Goal: Transaction & Acquisition: Purchase product/service

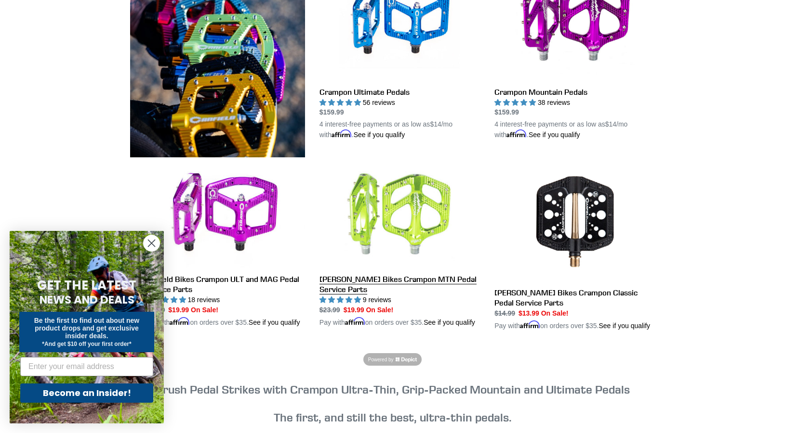
scroll to position [324, 0]
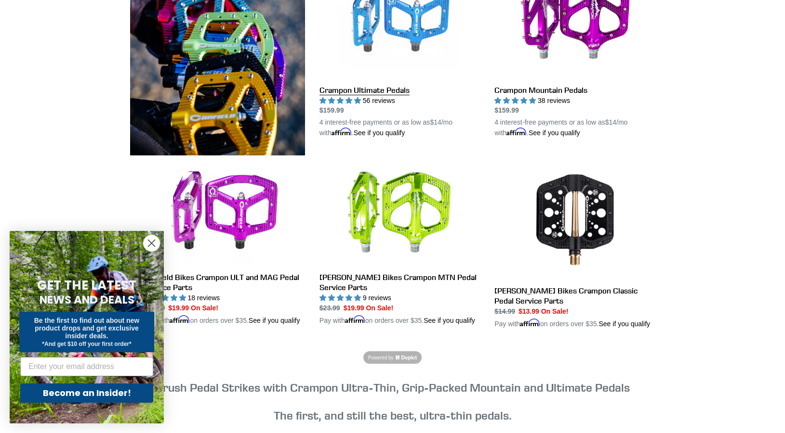
click at [371, 90] on link "Crampon Ultimate Pedals" at bounding box center [399, 48] width 160 height 181
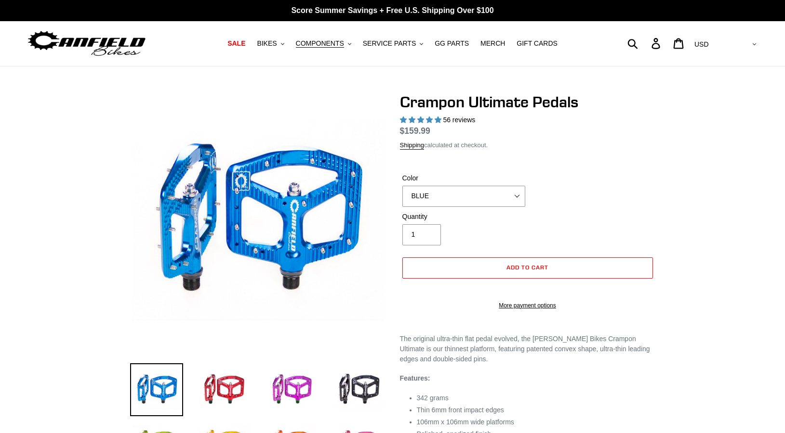
select select "highest-rating"
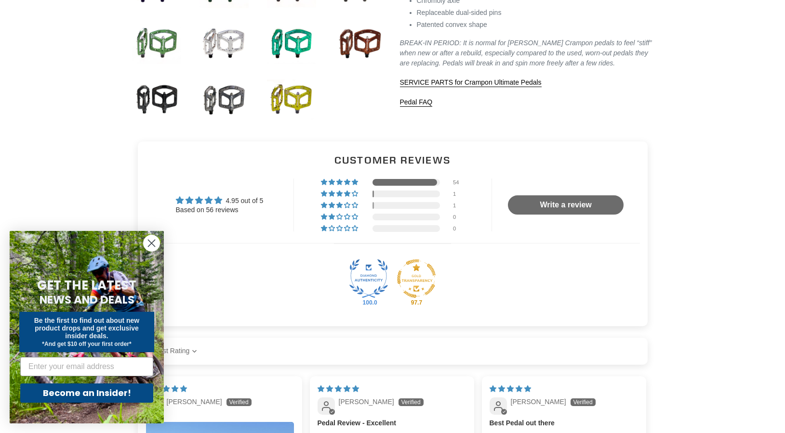
scroll to position [461, 0]
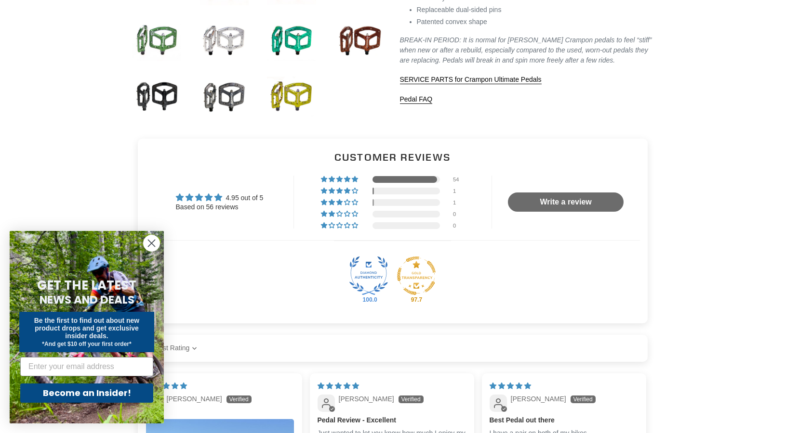
click at [150, 245] on icon "Close dialog" at bounding box center [151, 243] width 7 height 7
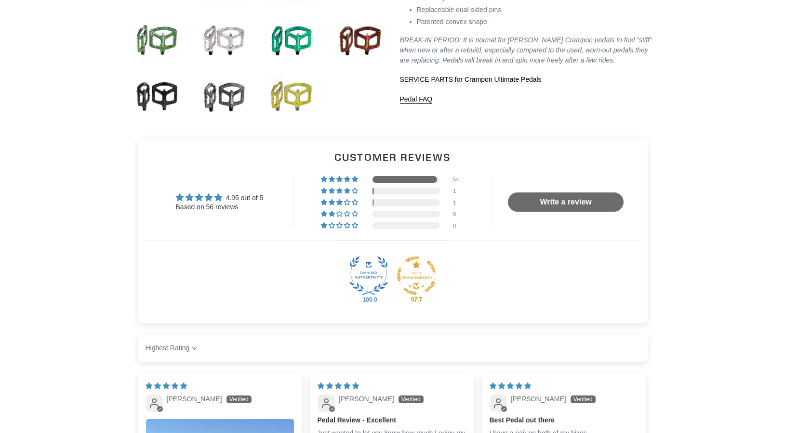
click at [280, 99] on img at bounding box center [291, 96] width 53 height 53
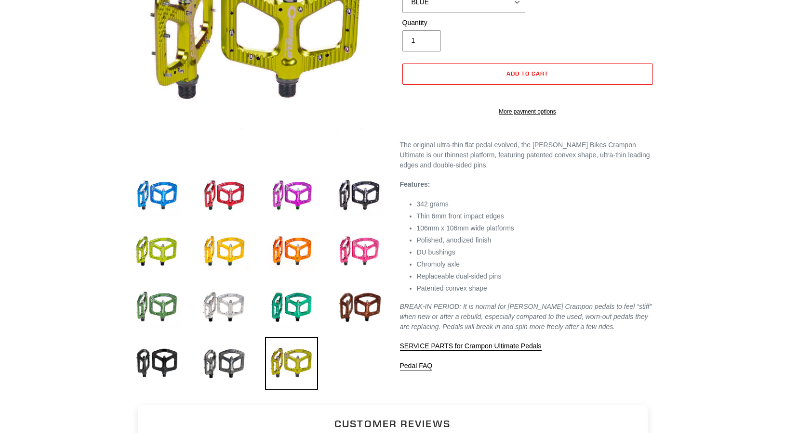
scroll to position [190, 0]
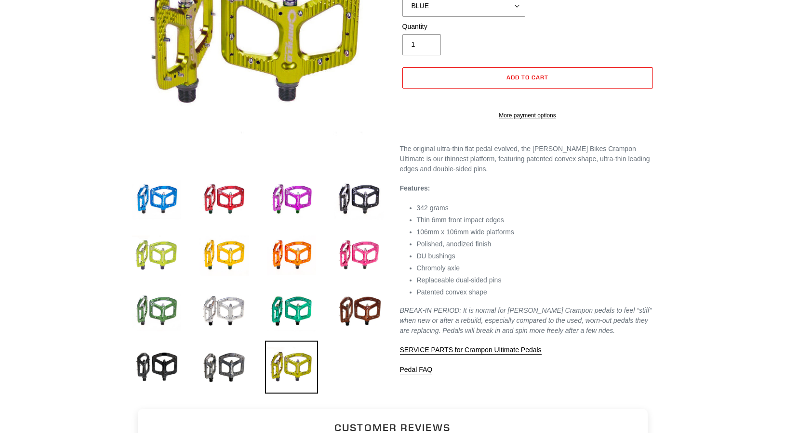
click at [146, 251] on img at bounding box center [156, 255] width 53 height 53
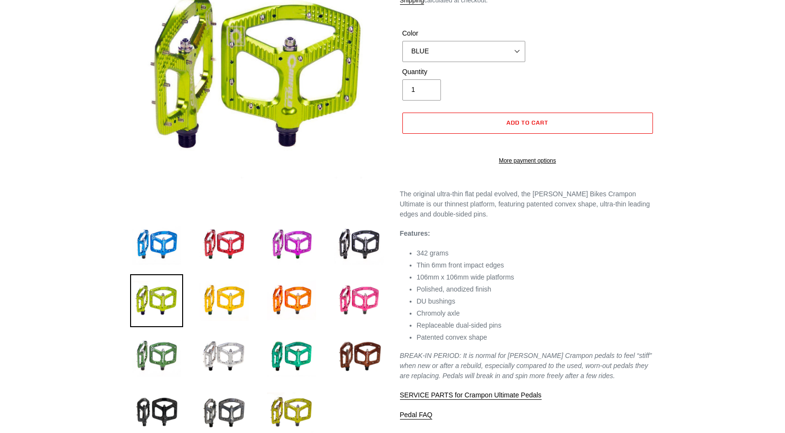
scroll to position [137, 0]
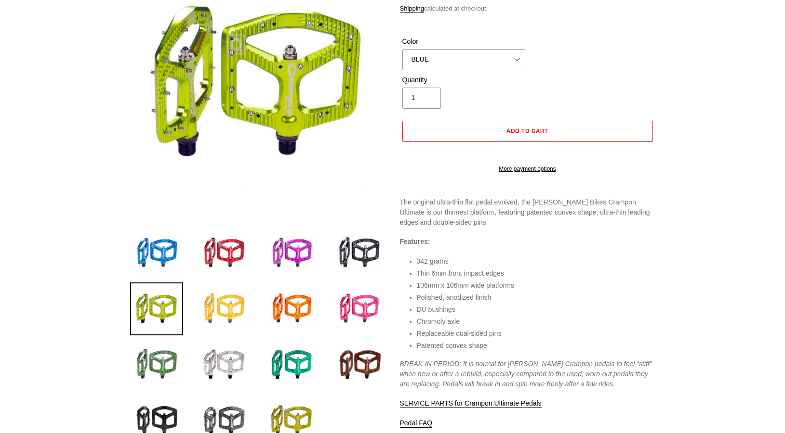
click at [222, 302] on img at bounding box center [223, 309] width 53 height 53
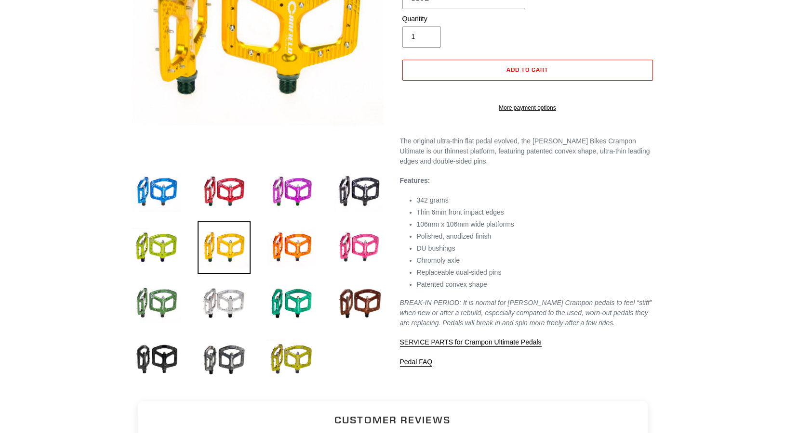
scroll to position [205, 0]
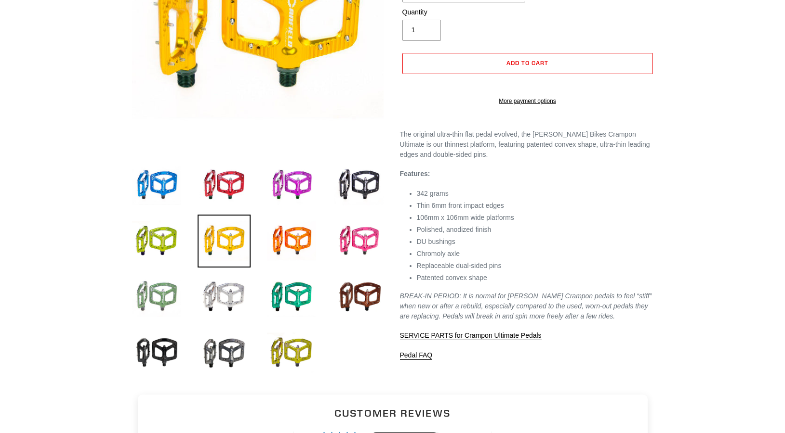
click at [168, 297] on img at bounding box center [156, 297] width 53 height 53
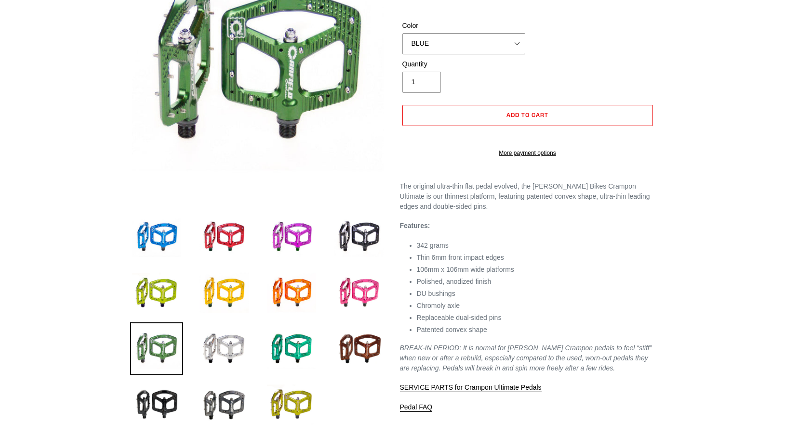
scroll to position [138, 0]
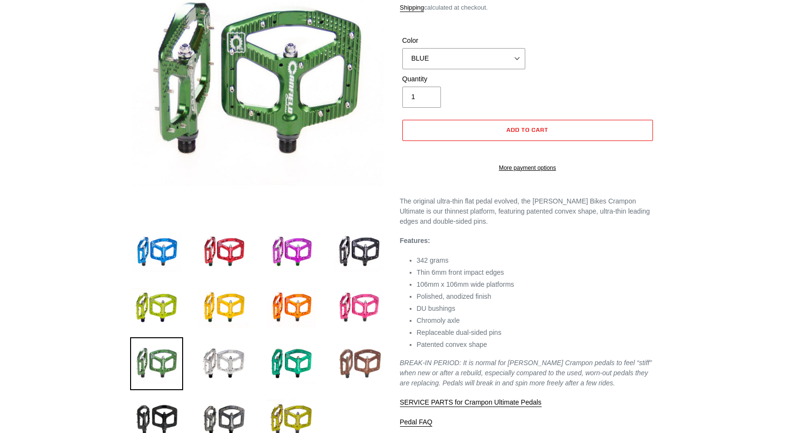
click at [359, 350] on img at bounding box center [358, 364] width 53 height 53
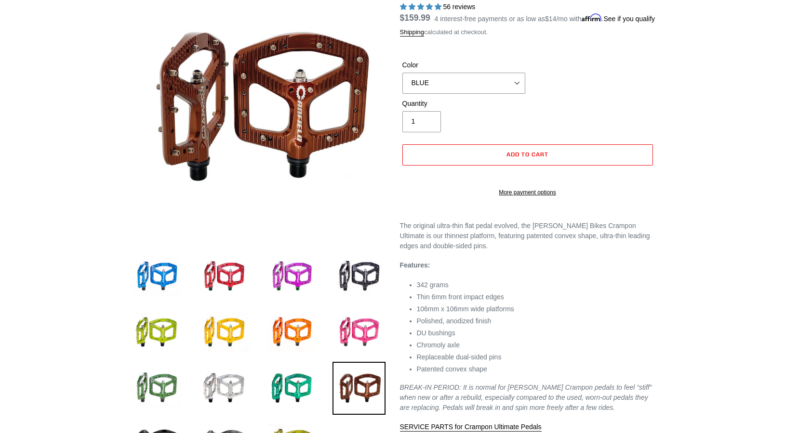
scroll to position [117, 0]
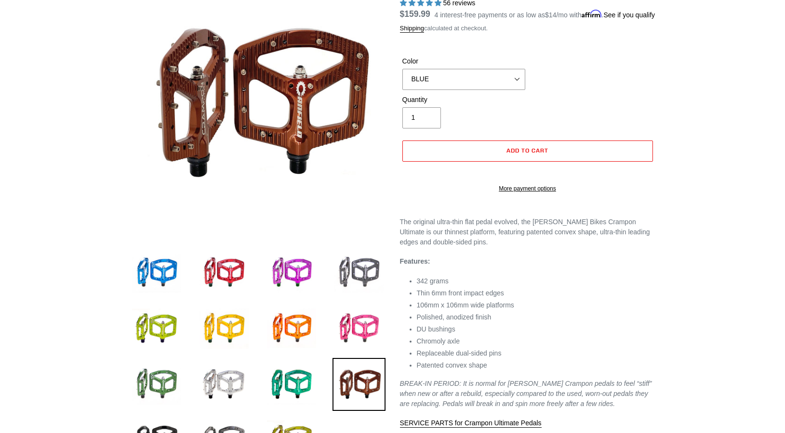
click at [367, 263] on img at bounding box center [358, 273] width 53 height 53
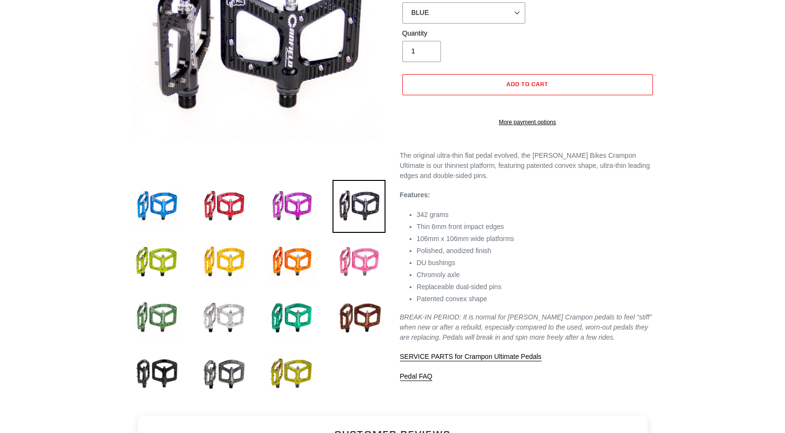
scroll to position [183, 0]
click at [237, 314] on img at bounding box center [223, 318] width 53 height 53
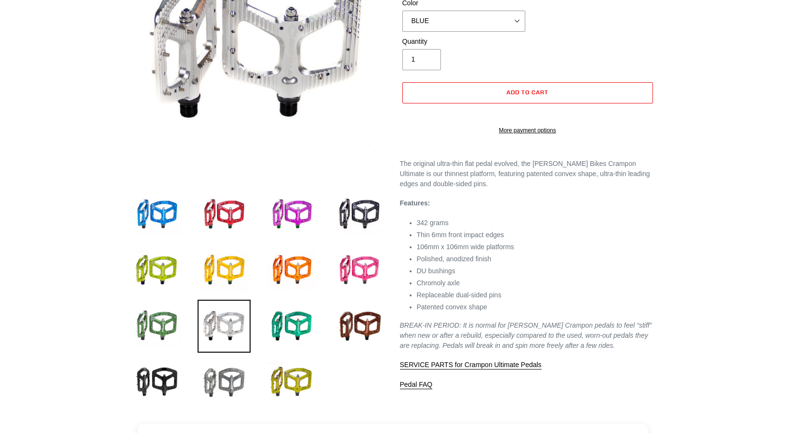
click at [225, 385] on img at bounding box center [223, 382] width 53 height 53
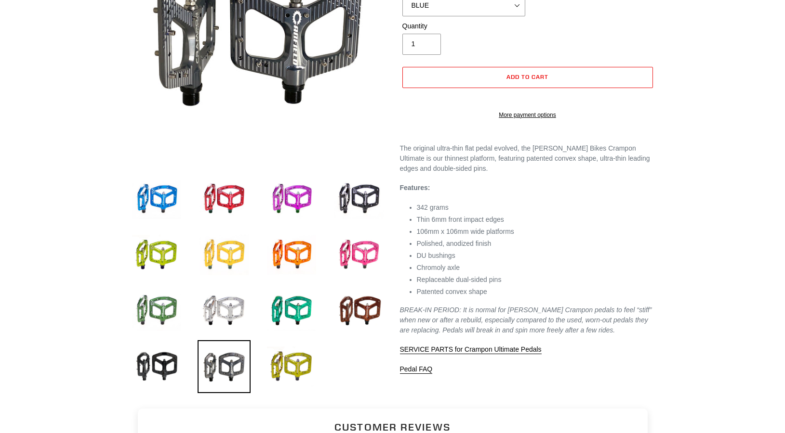
scroll to position [194, 0]
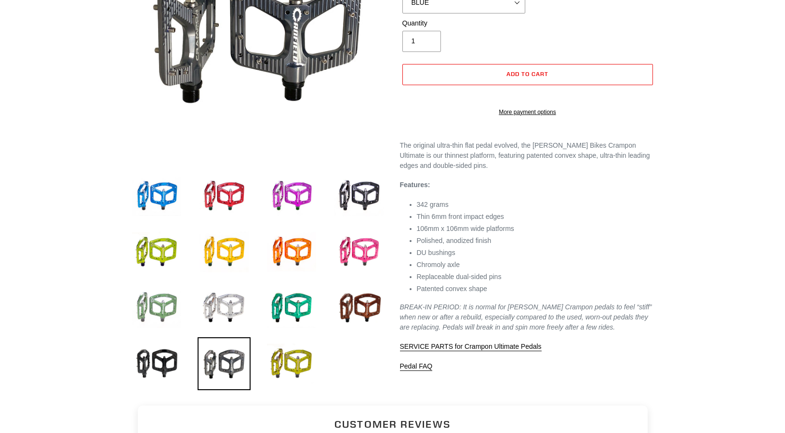
click at [154, 304] on img at bounding box center [156, 308] width 53 height 53
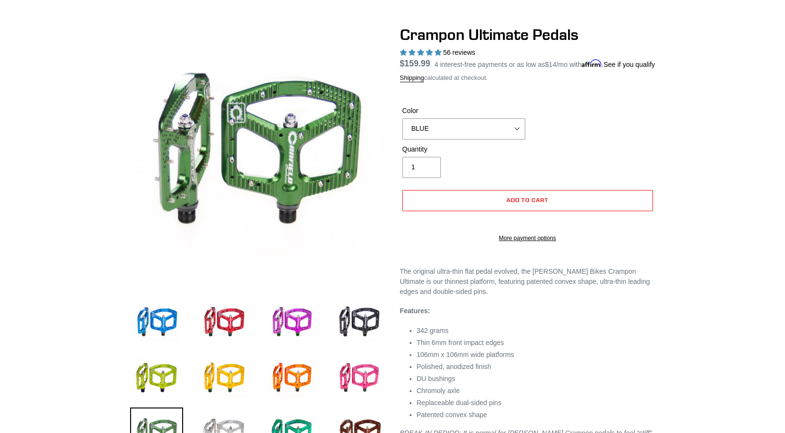
scroll to position [79, 0]
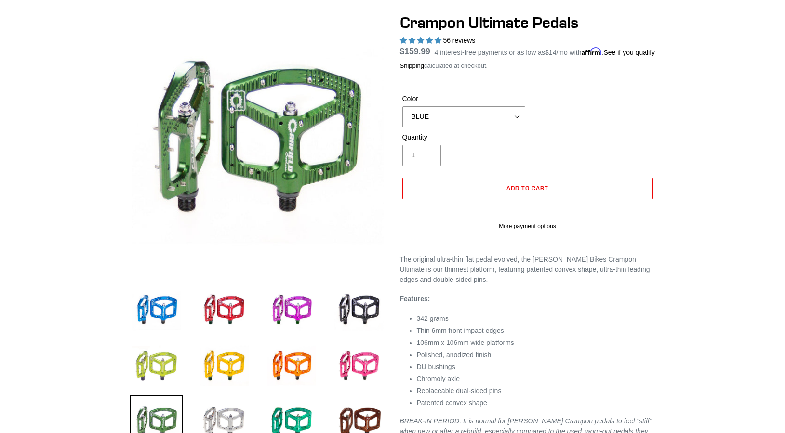
click at [157, 369] on img at bounding box center [156, 366] width 53 height 53
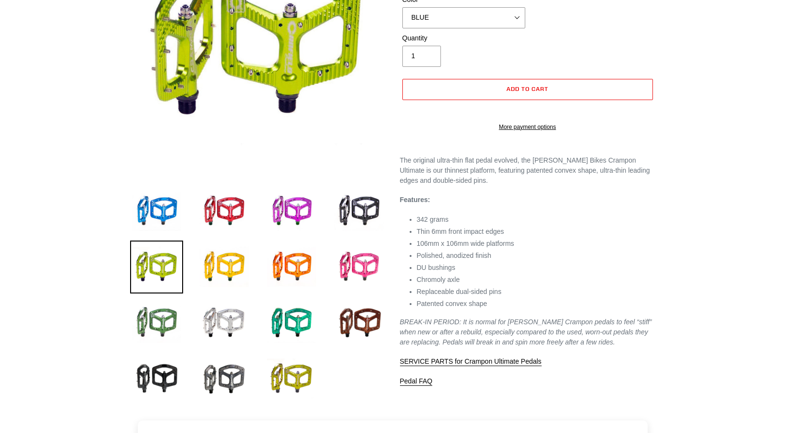
scroll to position [196, 0]
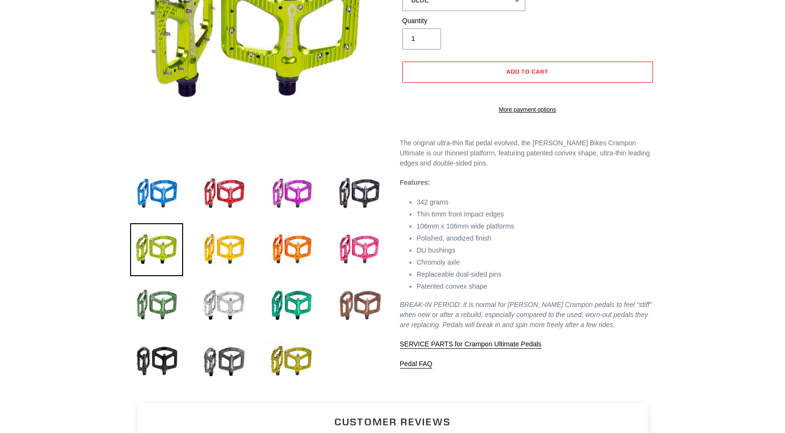
click at [367, 312] on img at bounding box center [358, 305] width 53 height 53
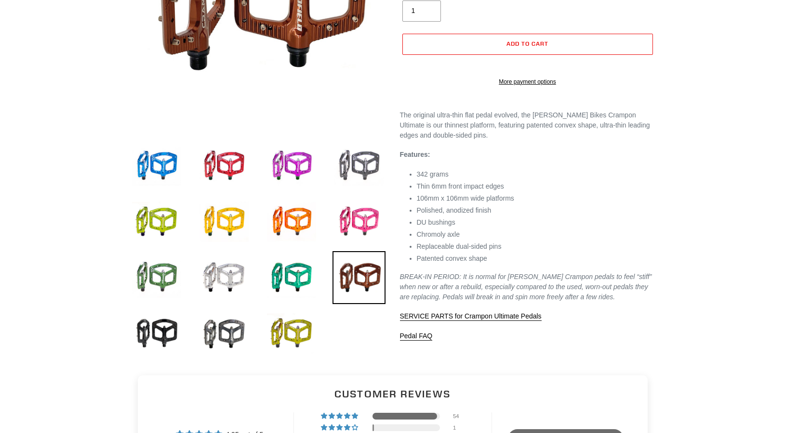
scroll to position [232, 0]
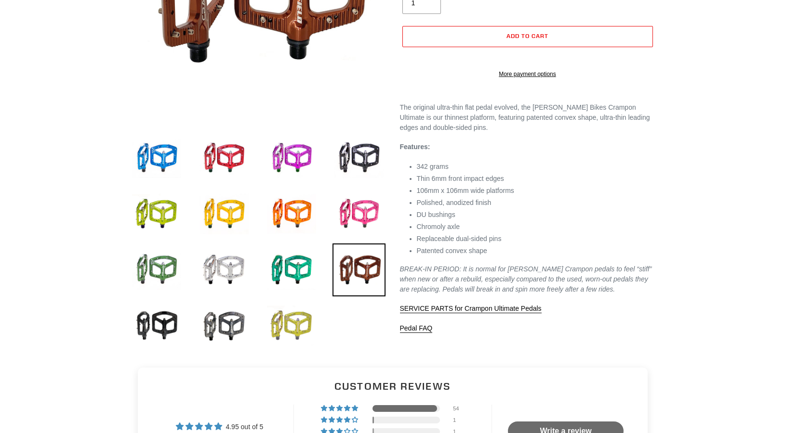
click at [293, 316] on img at bounding box center [291, 326] width 53 height 53
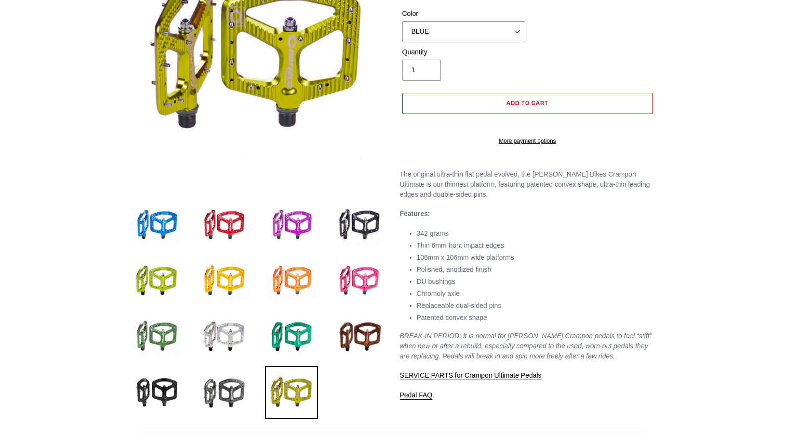
scroll to position [170, 0]
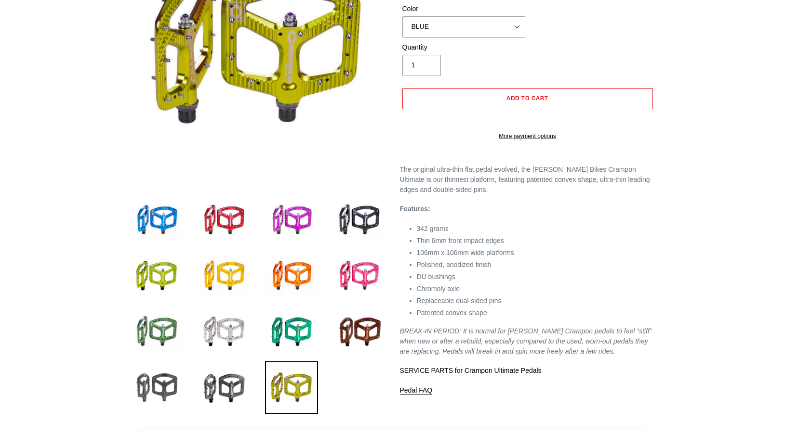
click at [154, 376] on img at bounding box center [156, 388] width 53 height 53
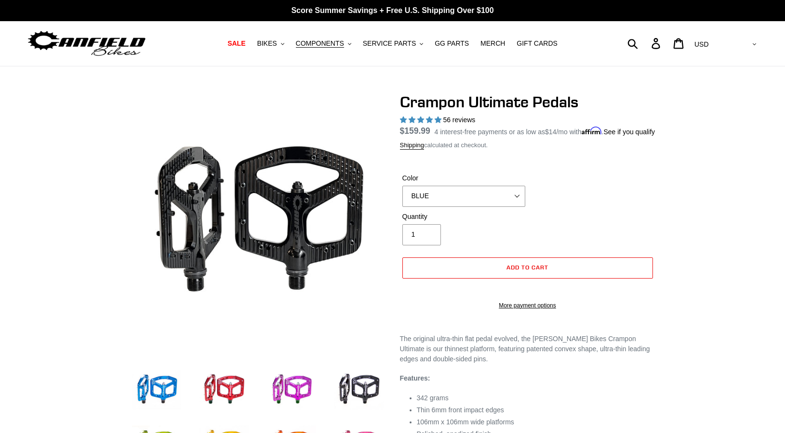
scroll to position [0, 0]
